Goal: Information Seeking & Learning: Learn about a topic

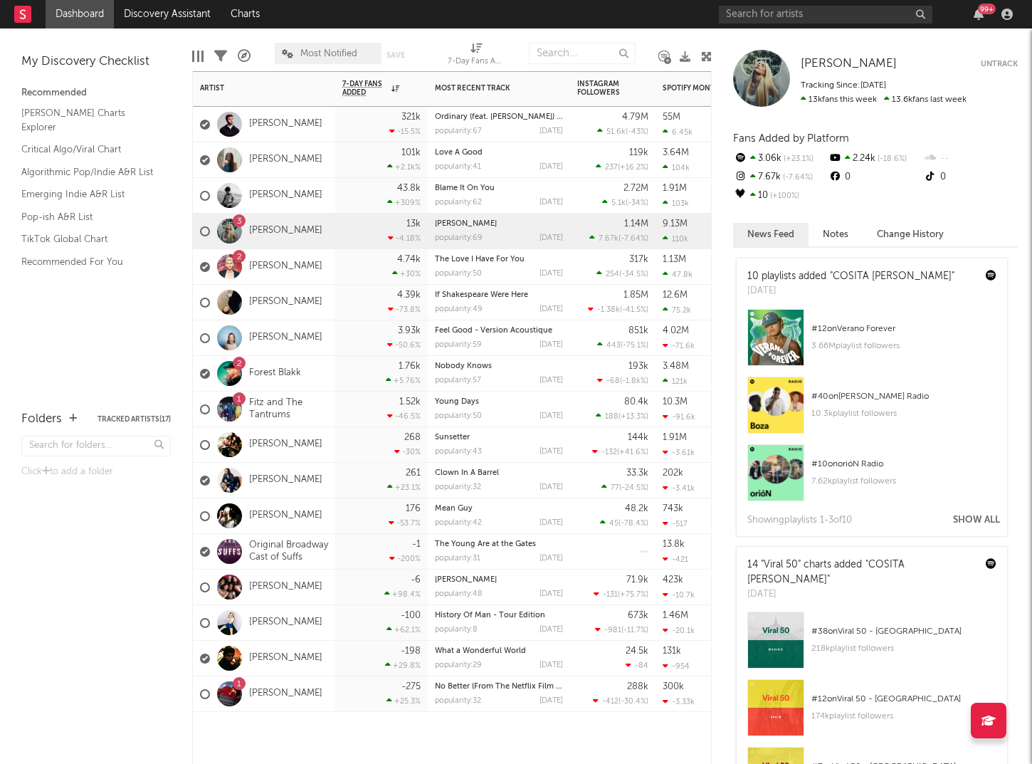
click at [268, 294] on div "[PERSON_NAME]" at bounding box center [261, 302] width 122 height 41
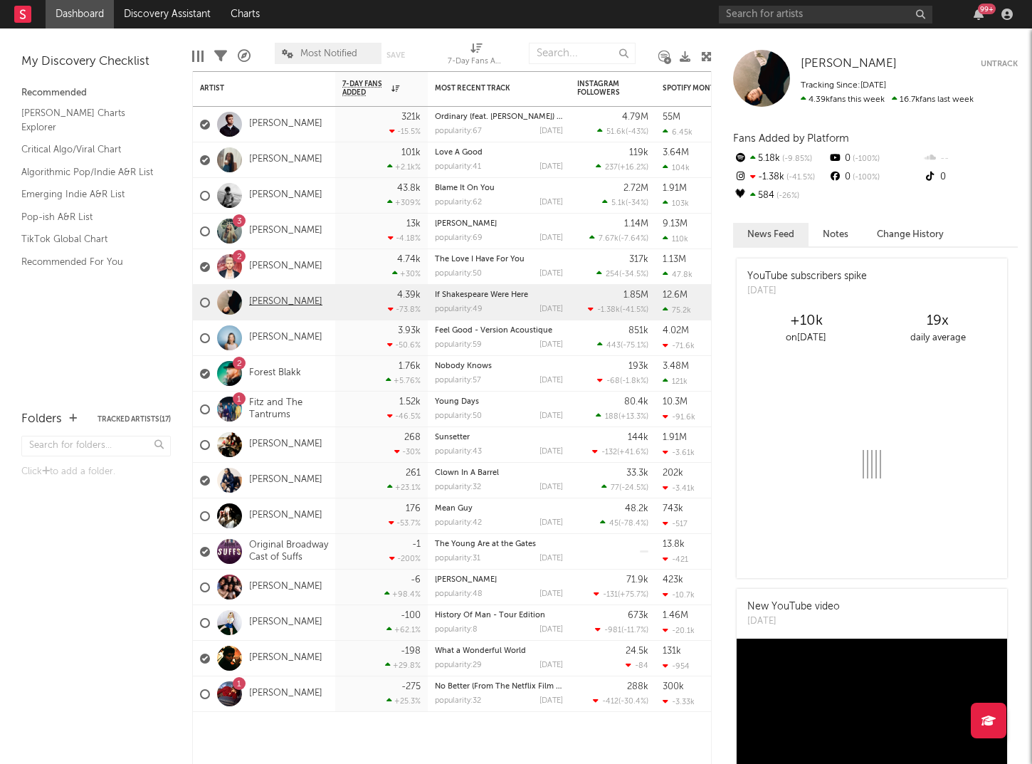
click at [283, 303] on link "[PERSON_NAME]" at bounding box center [285, 302] width 73 height 12
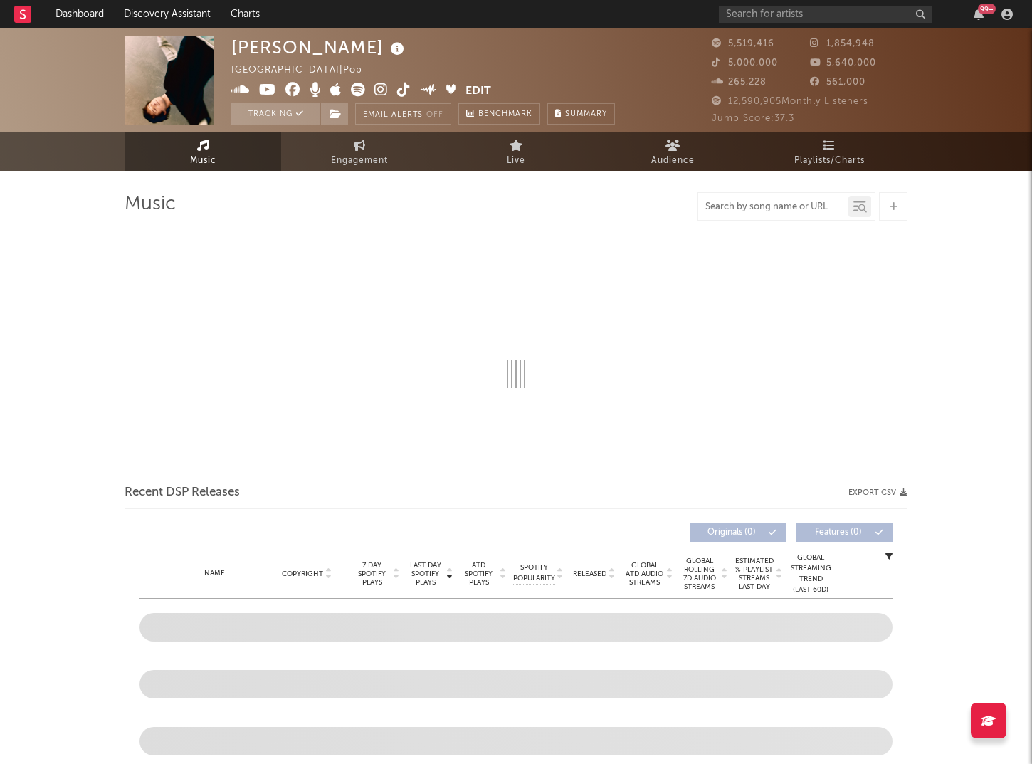
click at [770, 205] on input "text" at bounding box center [773, 206] width 150 height 11
type input "knife"
select select "6m"
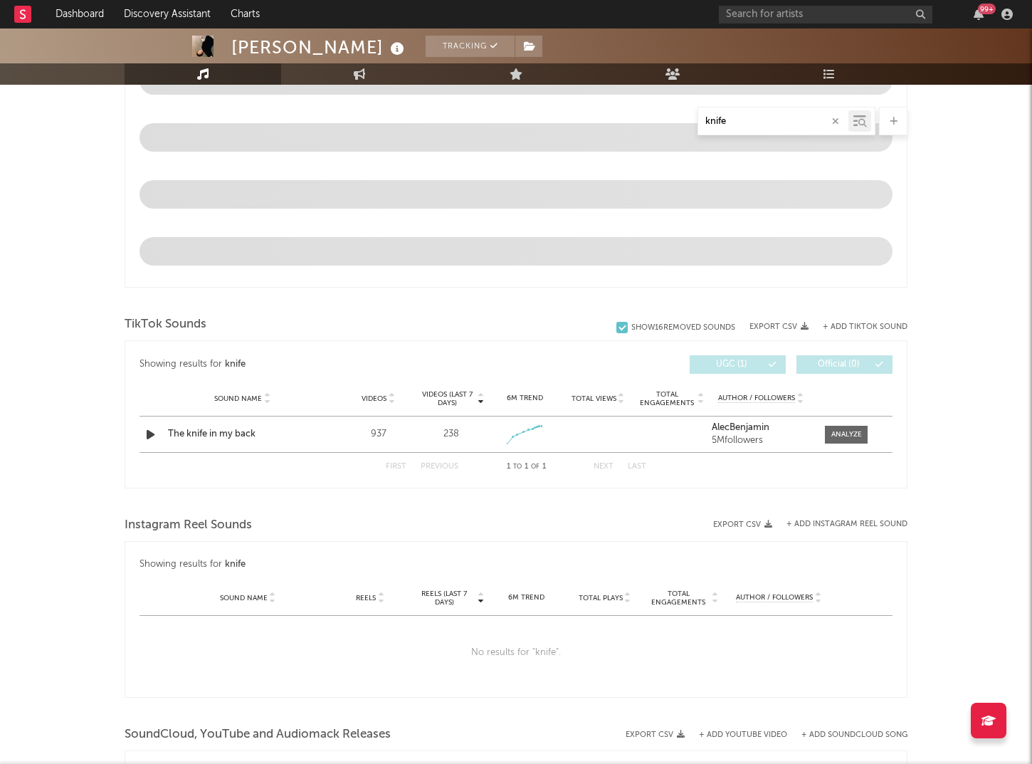
scroll to position [720, 0]
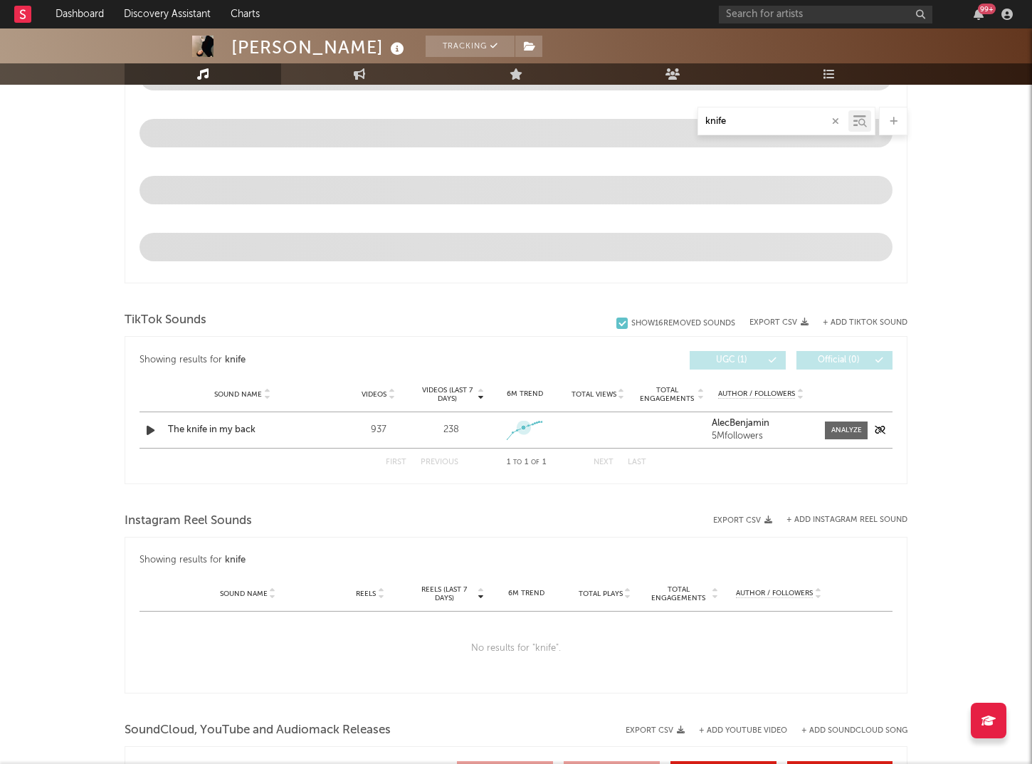
click at [525, 430] on icon at bounding box center [524, 427] width 14 height 14
click at [827, 435] on span at bounding box center [846, 430] width 43 height 18
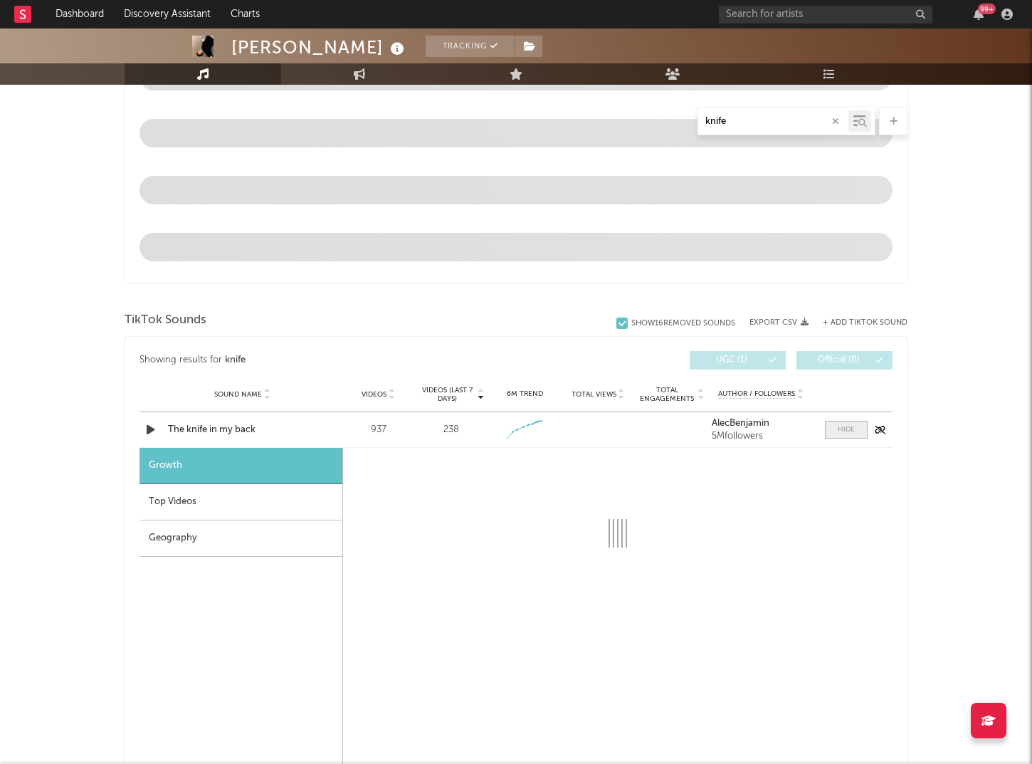
select select "1w"
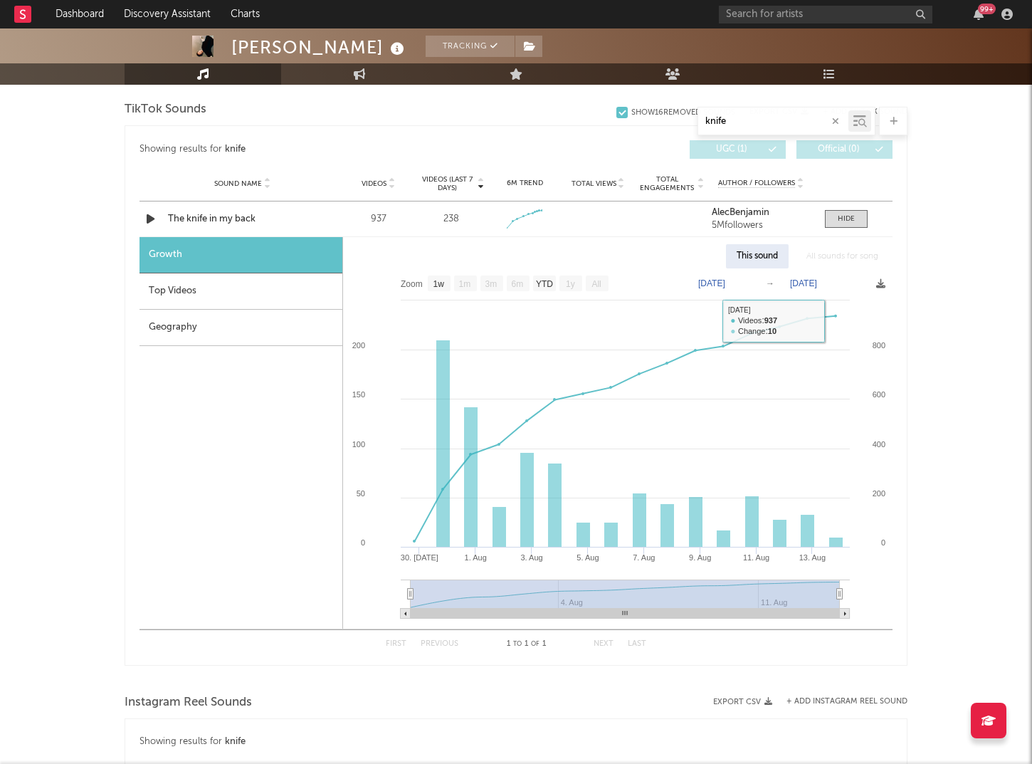
click at [941, 325] on div "[PERSON_NAME] Tracking [GEOGRAPHIC_DATA] | Pop Edit Tracking Email Alerts Off B…" at bounding box center [516, 288] width 1032 height 1961
